Goal: Task Accomplishment & Management: Manage account settings

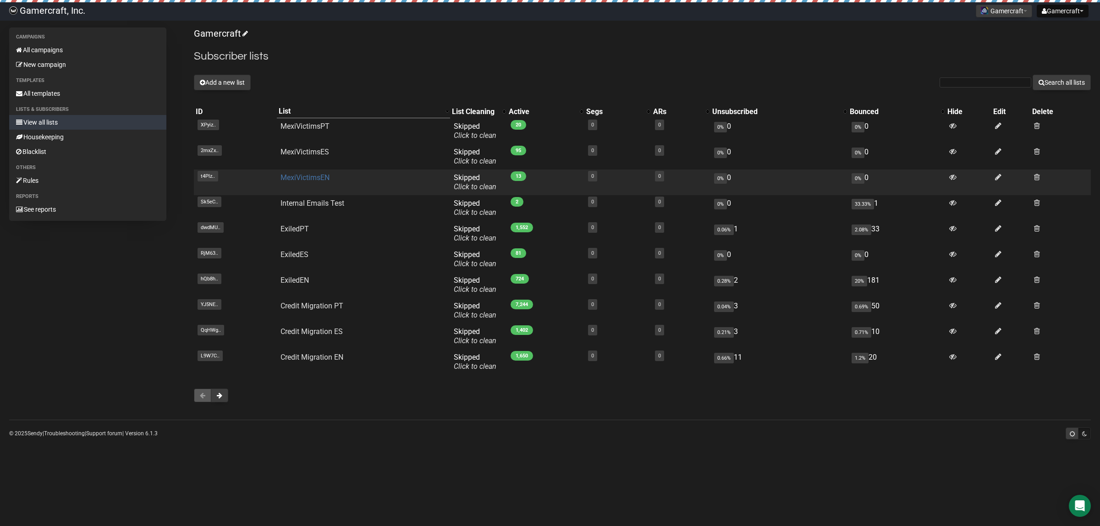
click at [305, 176] on link "MexiVictimsEN" at bounding box center [304, 177] width 49 height 9
click at [323, 177] on link "MexiVictimsEN" at bounding box center [304, 177] width 49 height 9
click at [321, 174] on link "MexiVictimsEN" at bounding box center [304, 177] width 49 height 9
click at [314, 177] on link "MexiVictimsEN" at bounding box center [304, 177] width 49 height 9
click at [294, 171] on td "MexiVictimsEN" at bounding box center [363, 183] width 173 height 26
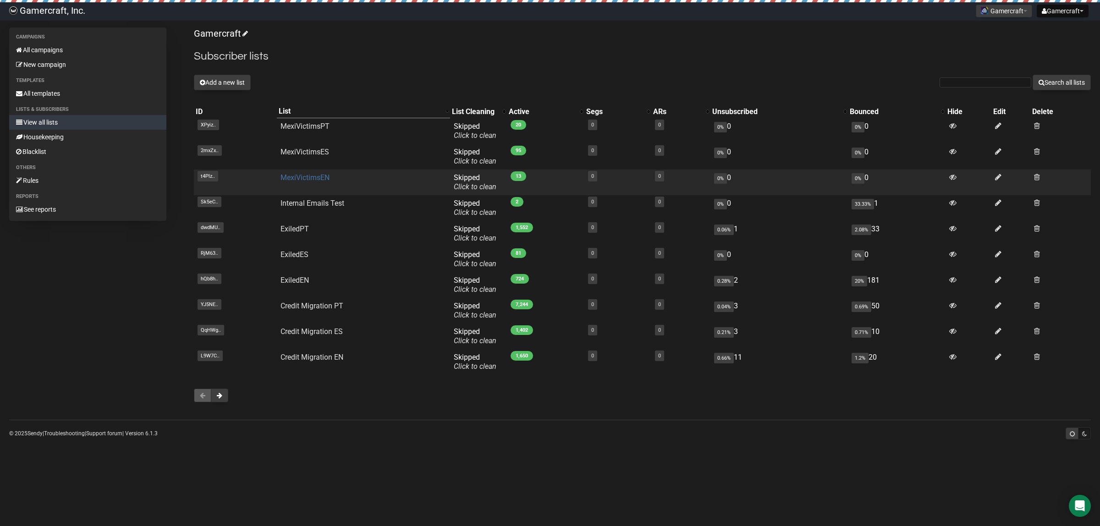
click at [295, 178] on link "MexiVictimsEN" at bounding box center [304, 177] width 49 height 9
click at [1033, 177] on td at bounding box center [1060, 183] width 60 height 26
click at [1036, 177] on span at bounding box center [1037, 177] width 6 height 8
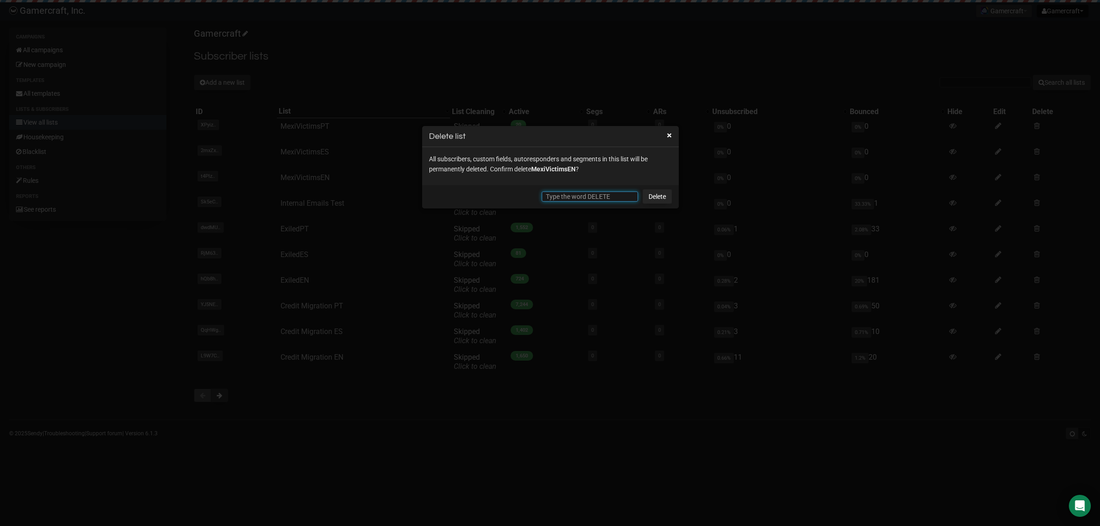
click at [628, 197] on input "text" at bounding box center [590, 197] width 96 height 10
type input "DELETE"
click at [661, 197] on link "Delete" at bounding box center [656, 196] width 29 height 15
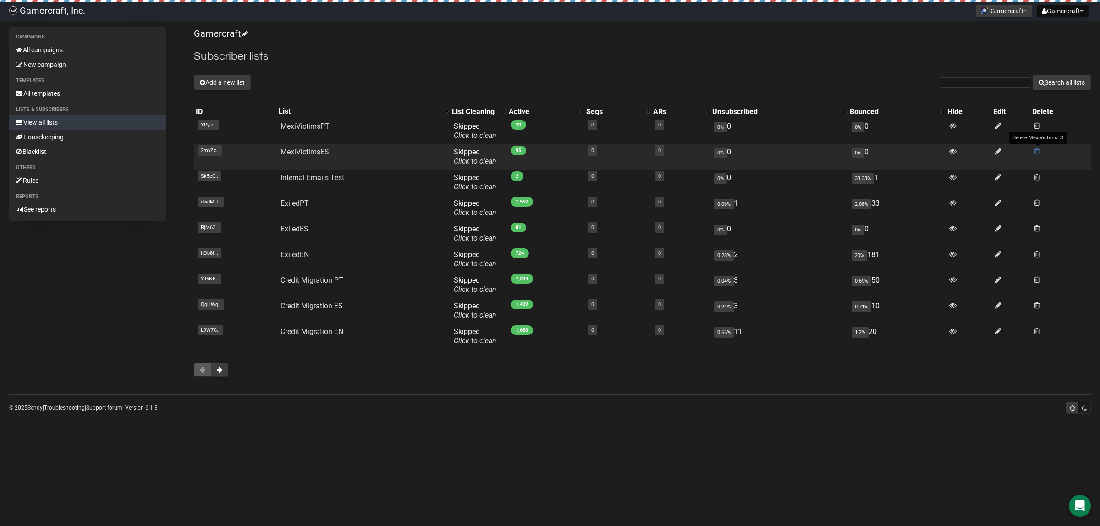
click at [1034, 152] on span at bounding box center [1037, 152] width 6 height 8
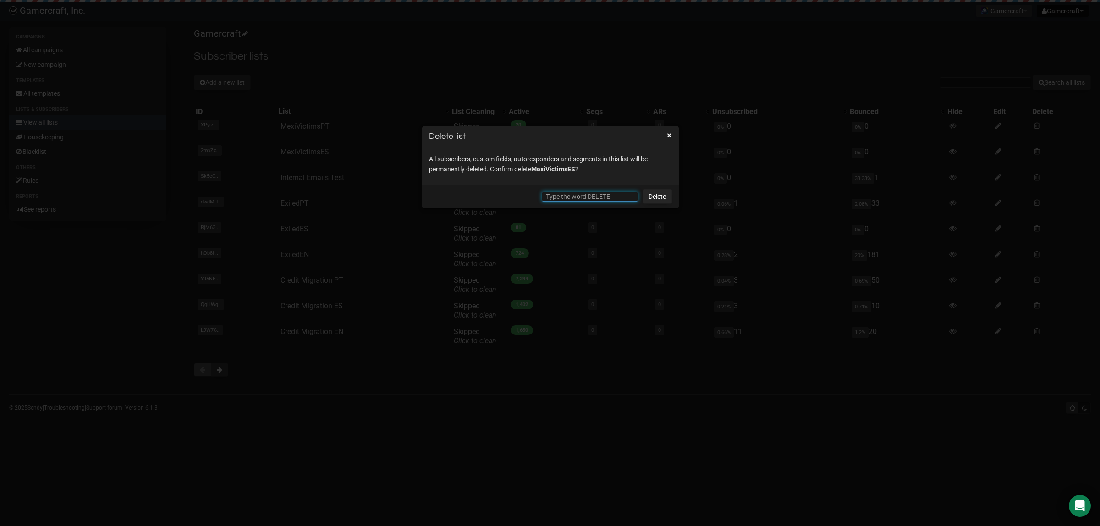
click at [570, 192] on input "text" at bounding box center [590, 197] width 96 height 10
type input "DELETE"
click at [668, 194] on link "Delete" at bounding box center [656, 196] width 29 height 15
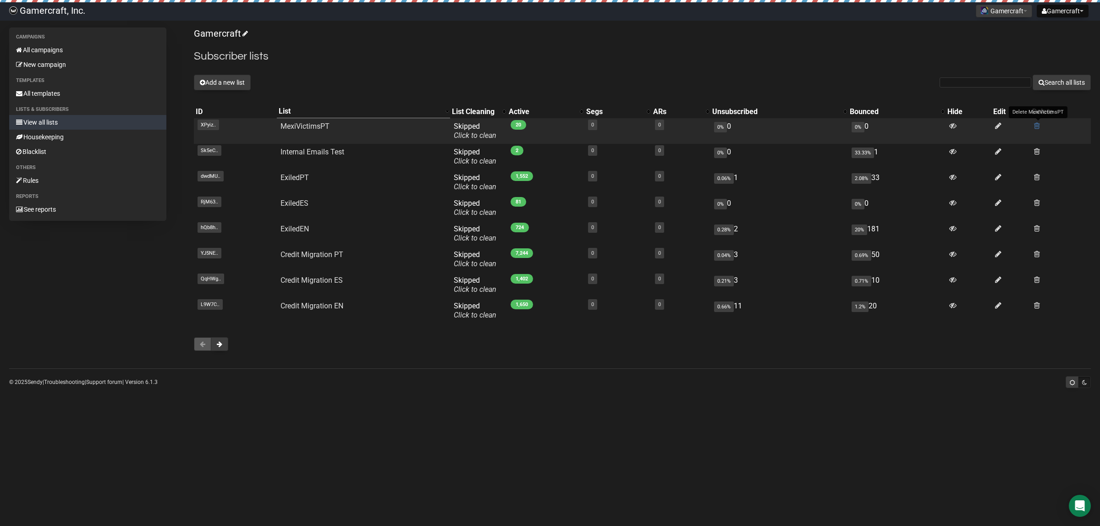
click at [1034, 124] on span at bounding box center [1037, 126] width 6 height 8
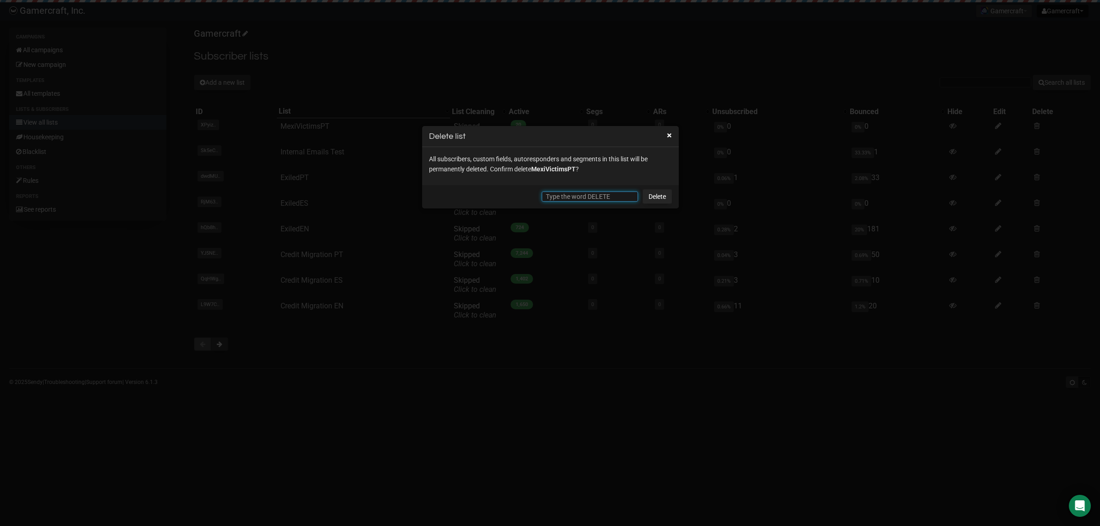
click at [596, 198] on input "text" at bounding box center [590, 197] width 96 height 10
type input "DELETE"
click at [658, 202] on link "Delete" at bounding box center [656, 196] width 29 height 15
click at [656, 199] on link "Delete" at bounding box center [656, 196] width 29 height 15
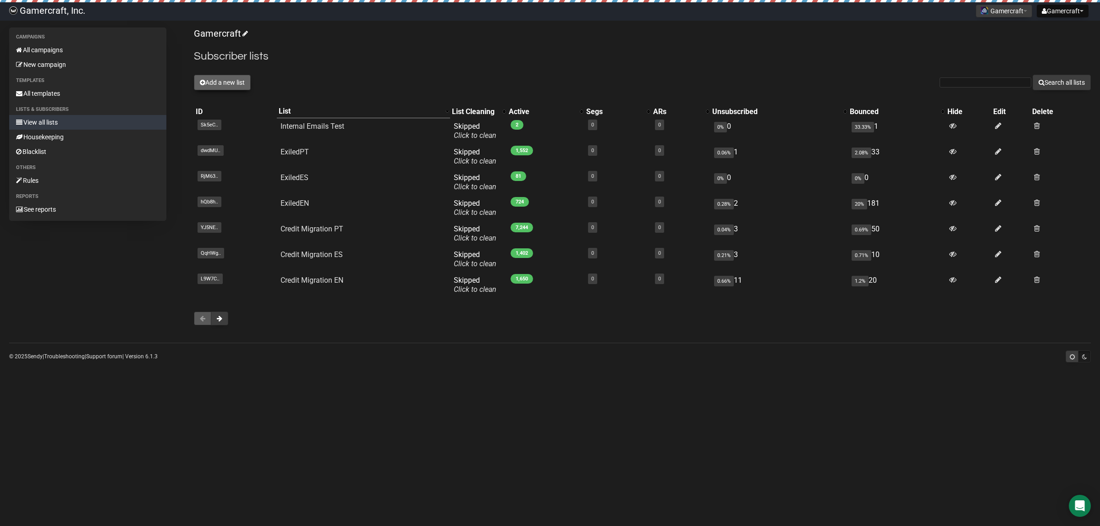
click at [238, 85] on button "Add a new list" at bounding box center [222, 83] width 57 height 16
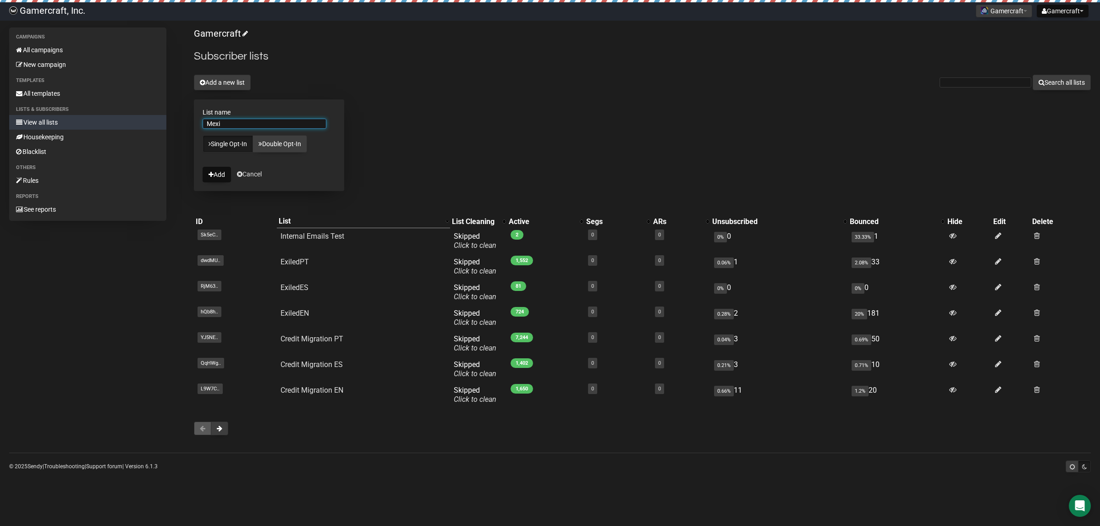
type input "MexiVictimsEN"
click at [224, 176] on button "Add" at bounding box center [217, 175] width 28 height 16
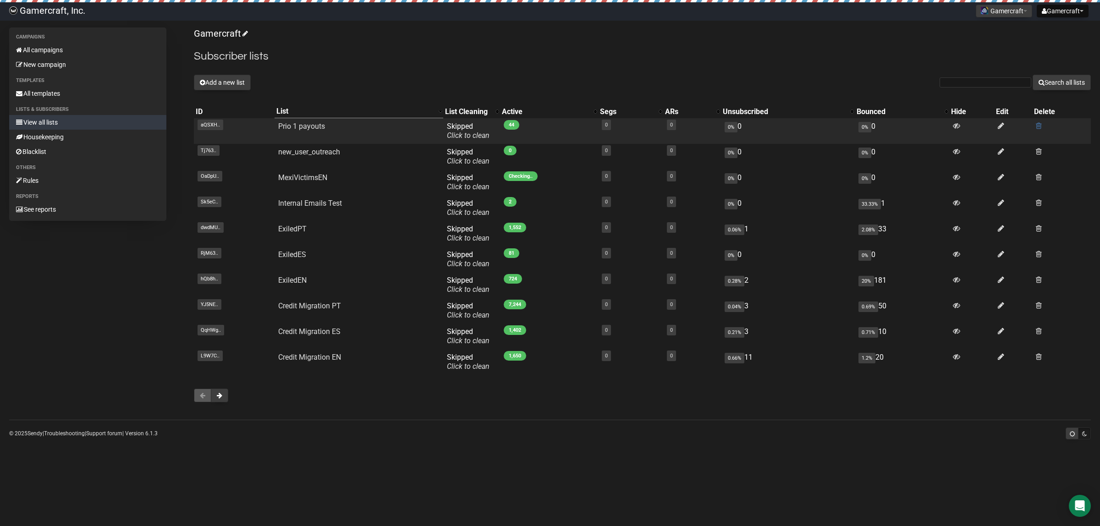
click at [1038, 125] on span at bounding box center [1039, 126] width 6 height 8
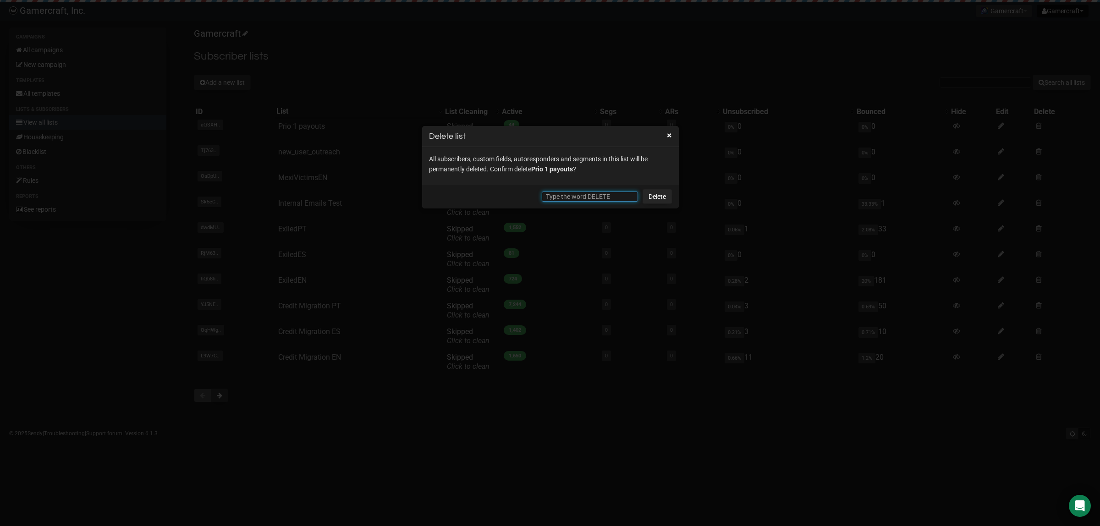
click at [590, 192] on input "text" at bounding box center [590, 197] width 96 height 10
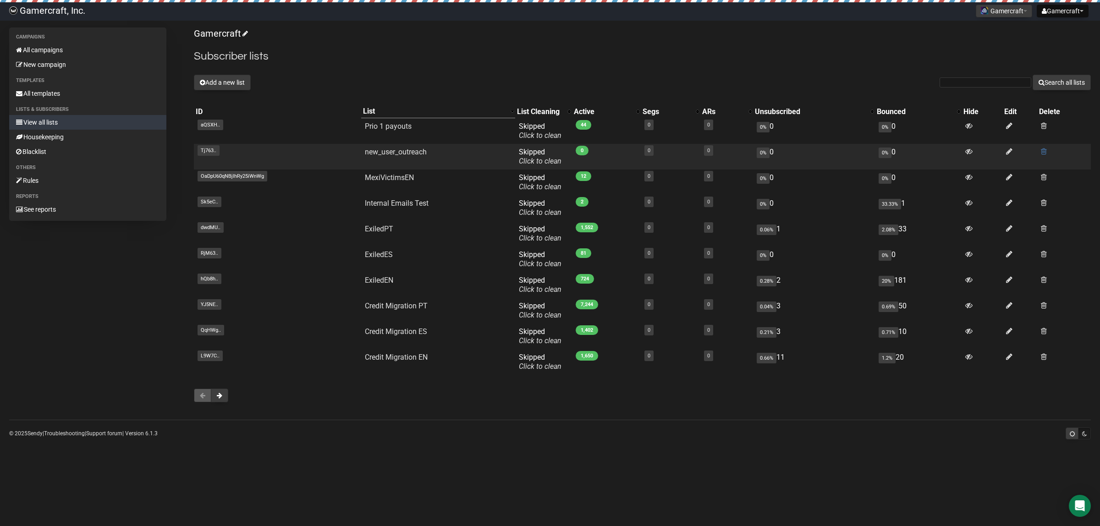
click at [1043, 152] on span at bounding box center [1044, 152] width 6 height 8
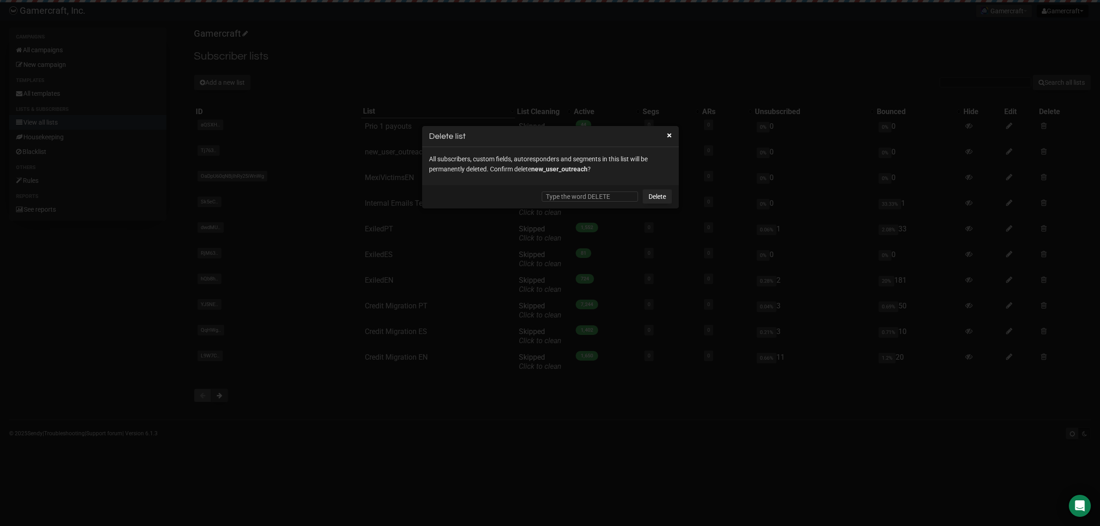
click at [594, 205] on div "Delete" at bounding box center [550, 196] width 257 height 23
click at [598, 202] on input "text" at bounding box center [590, 197] width 96 height 10
type input "DELETE"
click at [657, 199] on link "Delete" at bounding box center [656, 196] width 29 height 15
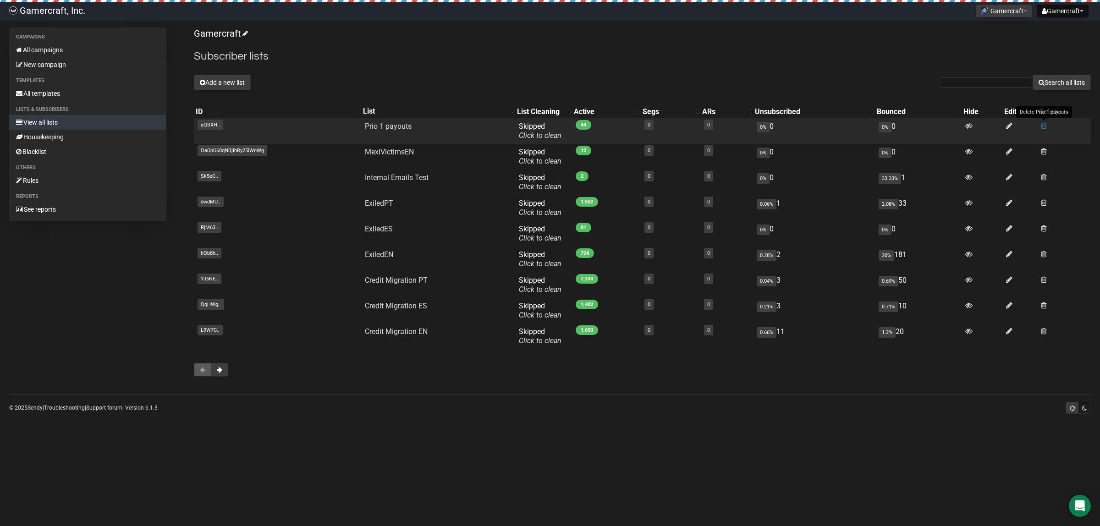
click at [1041, 125] on span at bounding box center [1044, 126] width 6 height 8
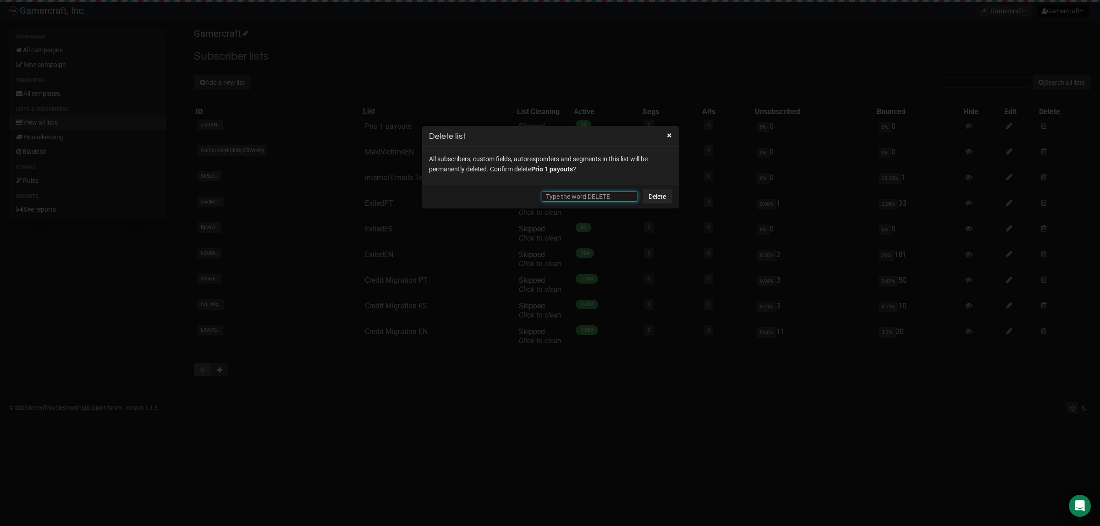
click at [592, 195] on input "text" at bounding box center [590, 197] width 96 height 10
type input "DELETE"
click at [656, 197] on link "Delete" at bounding box center [656, 196] width 29 height 15
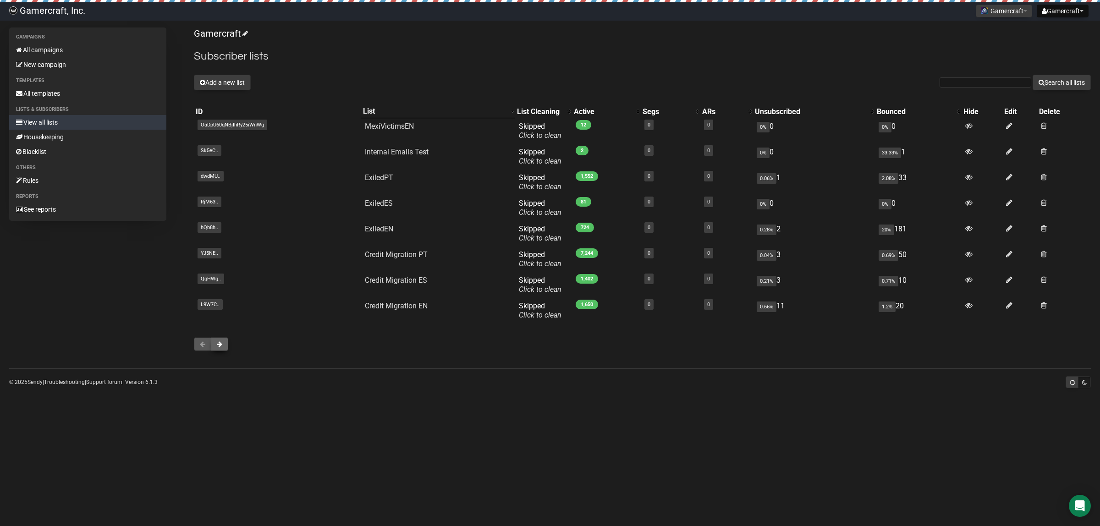
click at [219, 344] on span at bounding box center [219, 344] width 5 height 6
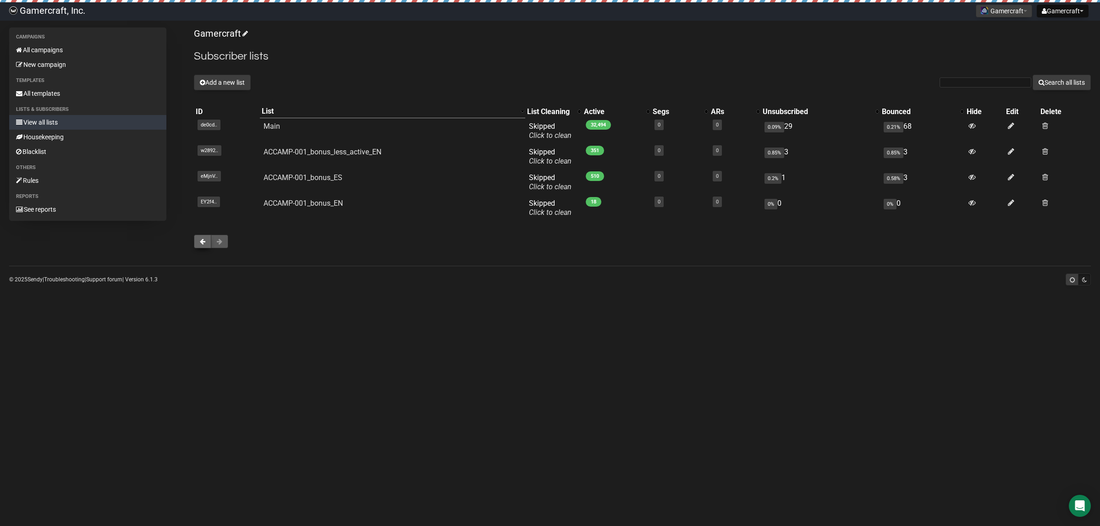
click at [198, 246] on button at bounding box center [202, 242] width 17 height 14
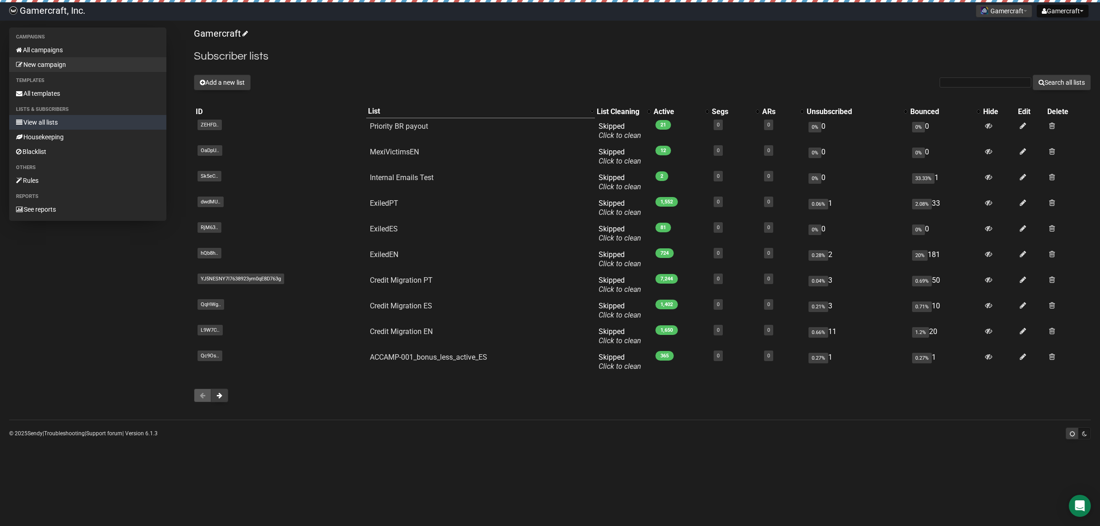
click at [94, 61] on link "New campaign" at bounding box center [87, 64] width 157 height 15
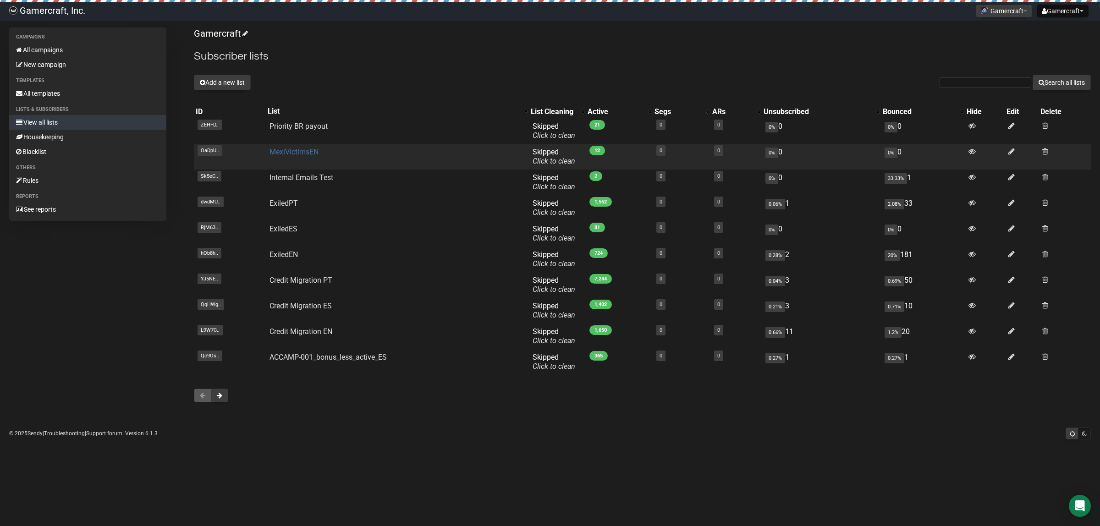
click at [296, 150] on link "MexiVictimsEN" at bounding box center [293, 152] width 49 height 9
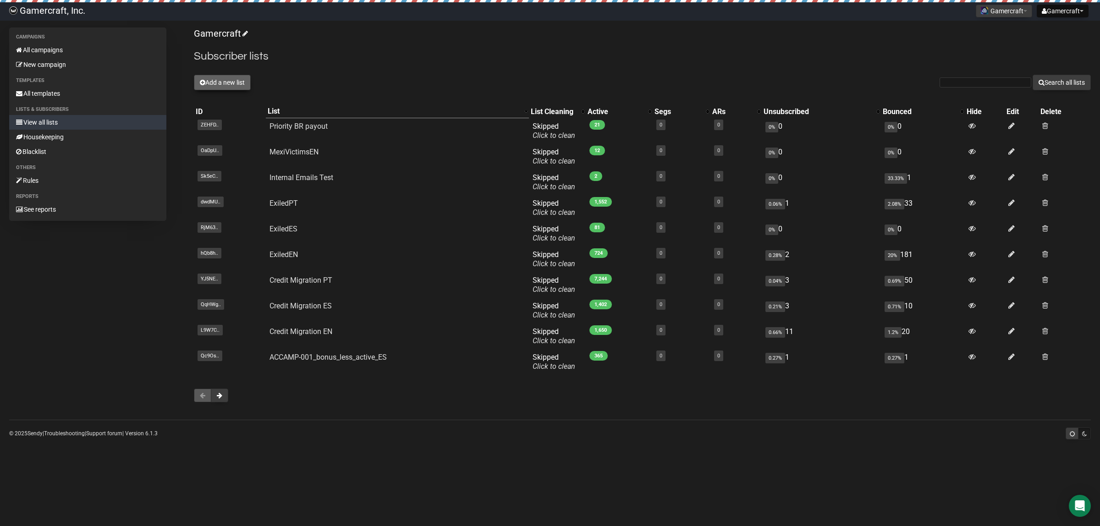
click at [237, 85] on button "Add a new list" at bounding box center [222, 83] width 57 height 16
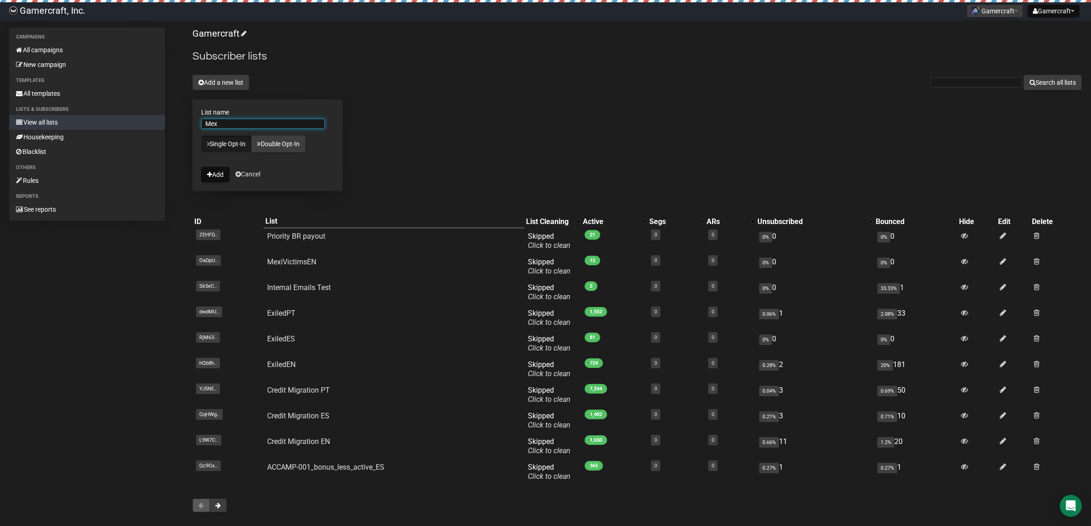
type input "MexiVictimsES"
click at [203, 171] on button "Add" at bounding box center [215, 175] width 28 height 16
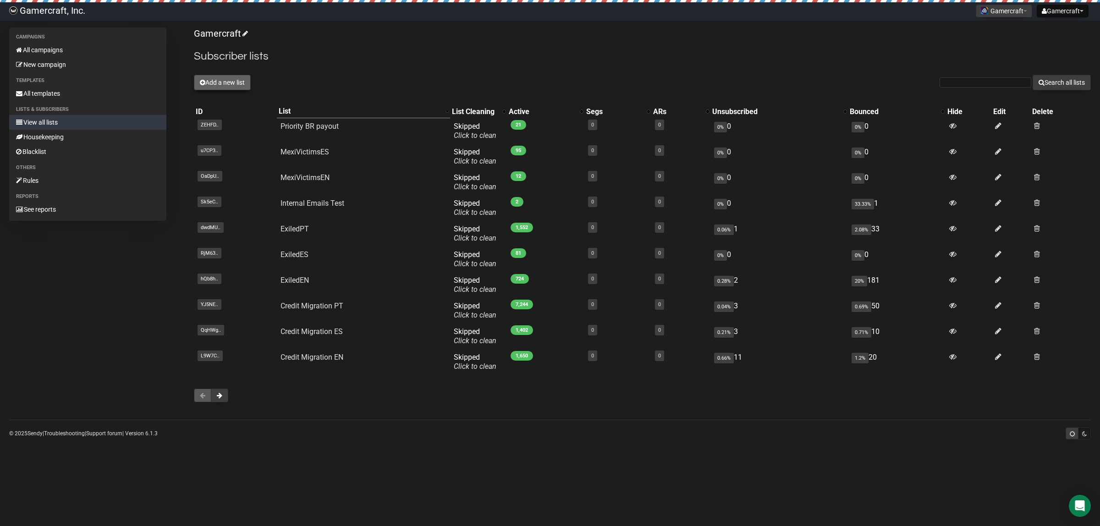
click at [248, 81] on button "Add a new list" at bounding box center [222, 83] width 57 height 16
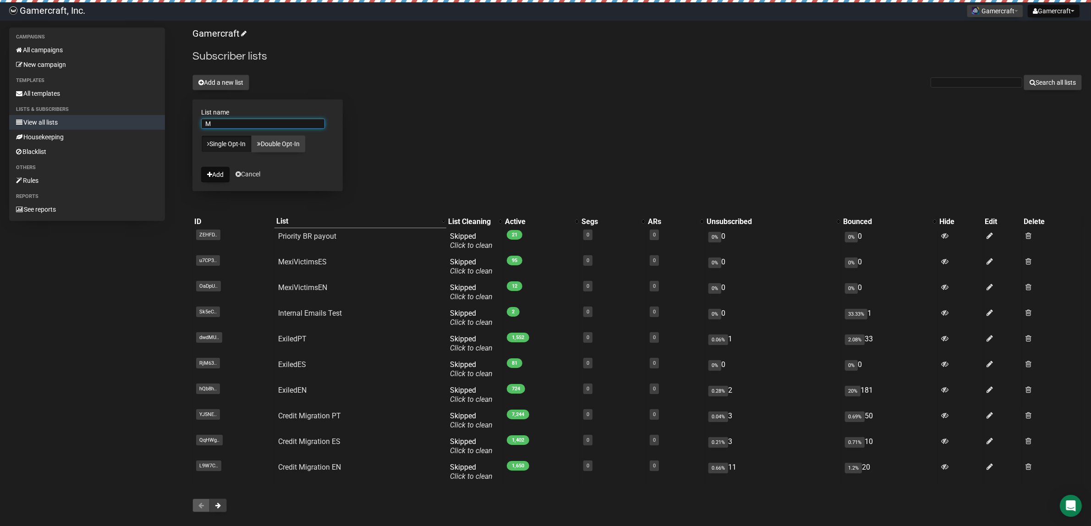
type input "MexiVictimsPT"
click at [220, 181] on button "Add" at bounding box center [215, 175] width 28 height 16
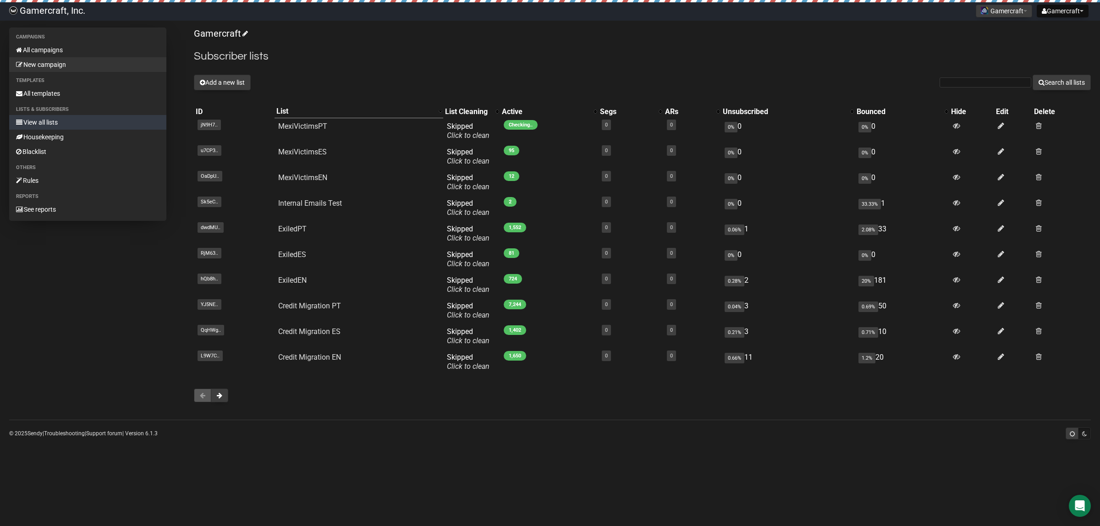
click at [58, 60] on link "New campaign" at bounding box center [87, 64] width 157 height 15
